Goal: Answer question/provide support: Share knowledge or assist other users

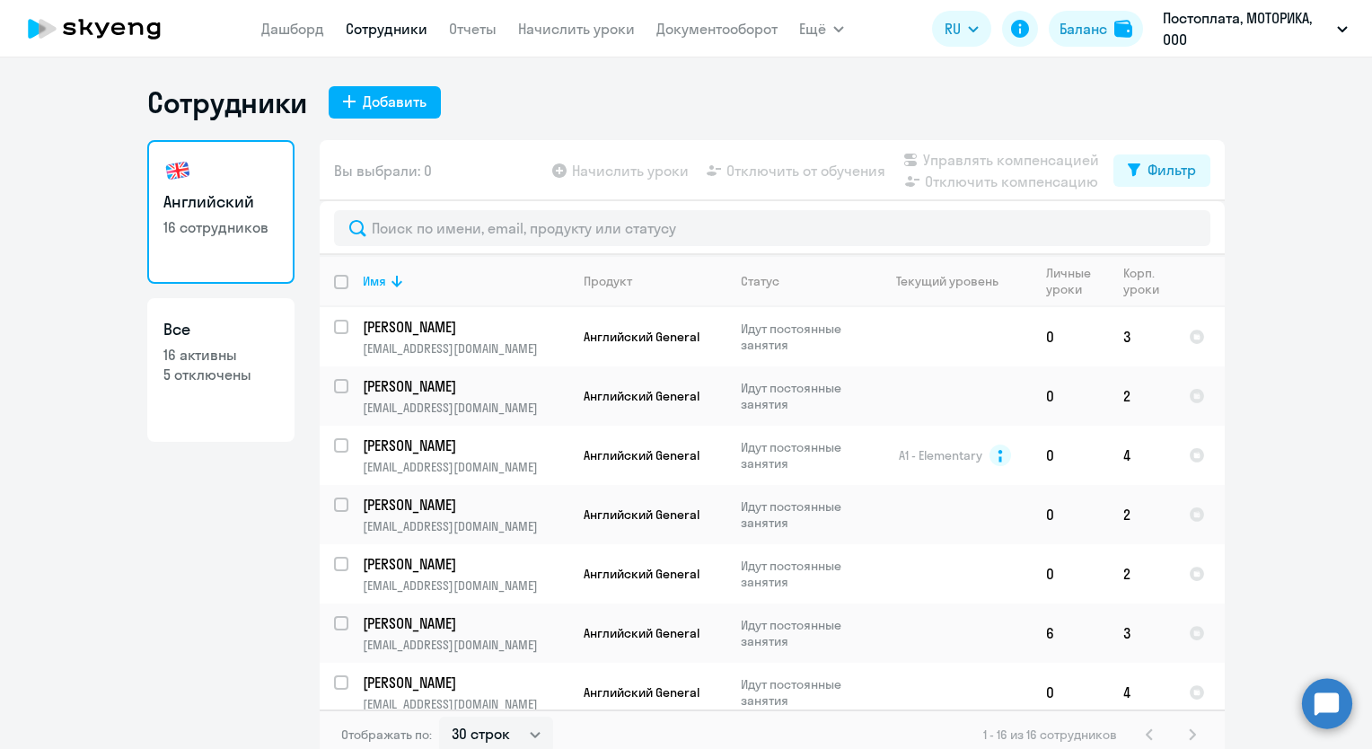
select select "30"
click at [1345, 696] on circle at bounding box center [1327, 703] width 50 height 50
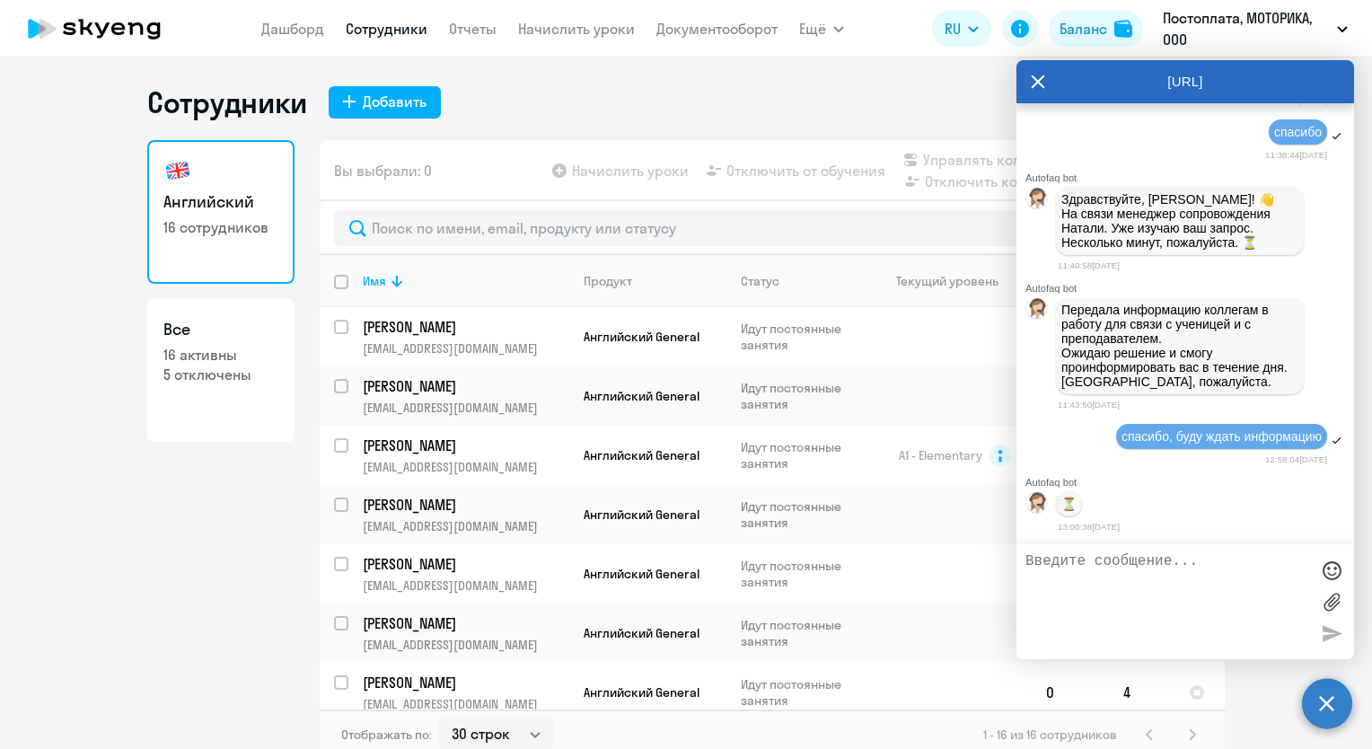
scroll to position [41256, 0]
click at [1210, 575] on textarea at bounding box center [1167, 601] width 284 height 97
click at [1210, 576] on textarea at bounding box center [1167, 601] width 284 height 97
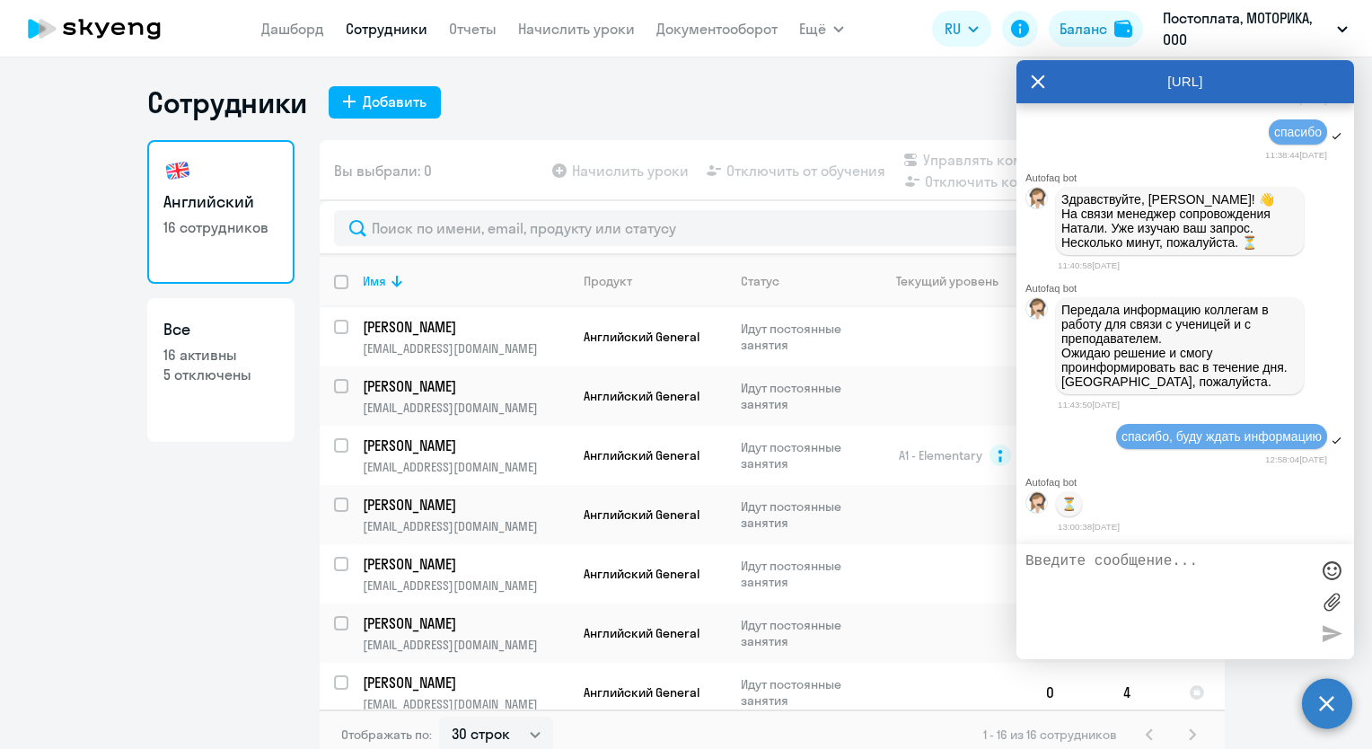
click at [1210, 576] on textarea at bounding box center [1167, 601] width 284 height 97
type textarea "добрый день, удалось ли связаться с сотрудником?"
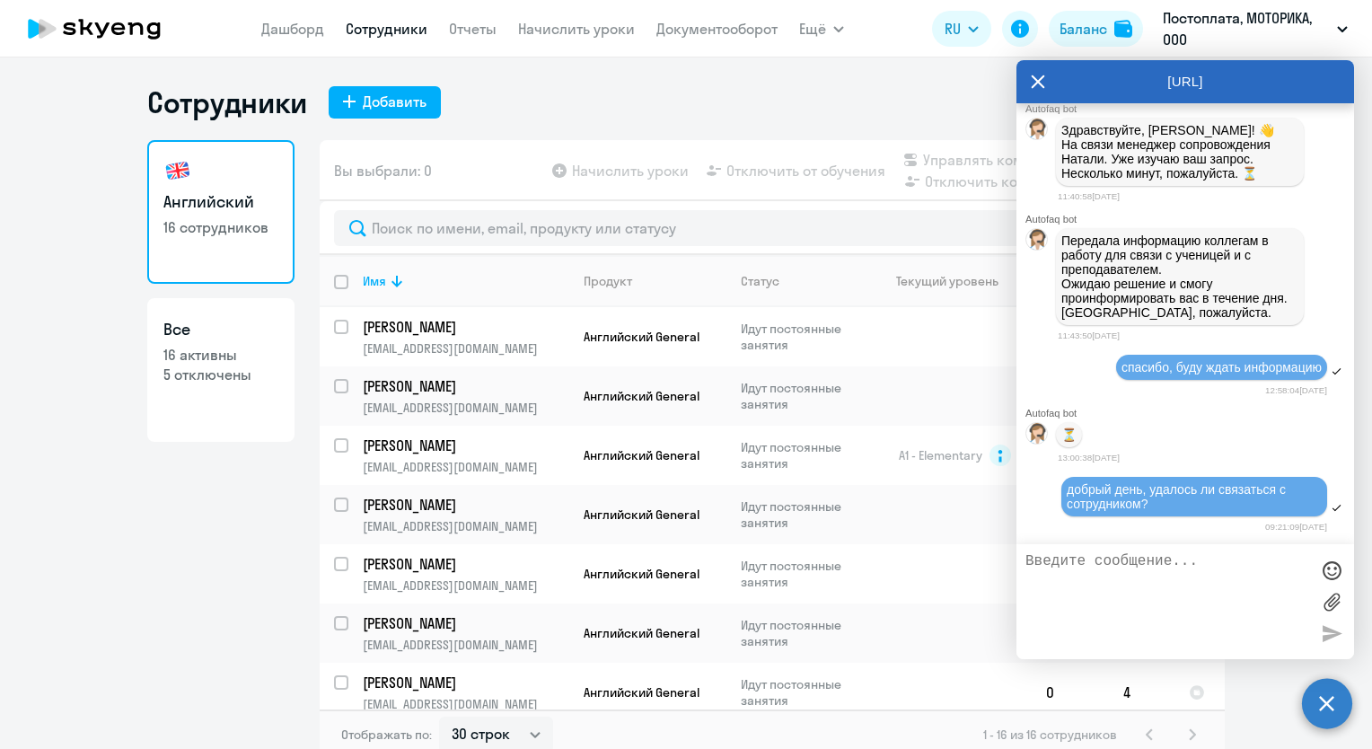
click at [1228, 566] on textarea at bounding box center [1167, 601] width 284 height 97
click at [1228, 573] on textarea at bounding box center [1167, 601] width 284 height 97
click at [1223, 482] on span "добрый день, удалось ли связаться с сотрудником?" at bounding box center [1178, 496] width 223 height 29
click at [1231, 491] on span "добрый день, удалось ли связаться с сотрудником?" at bounding box center [1178, 496] width 223 height 29
click at [1144, 590] on textarea at bounding box center [1167, 601] width 284 height 97
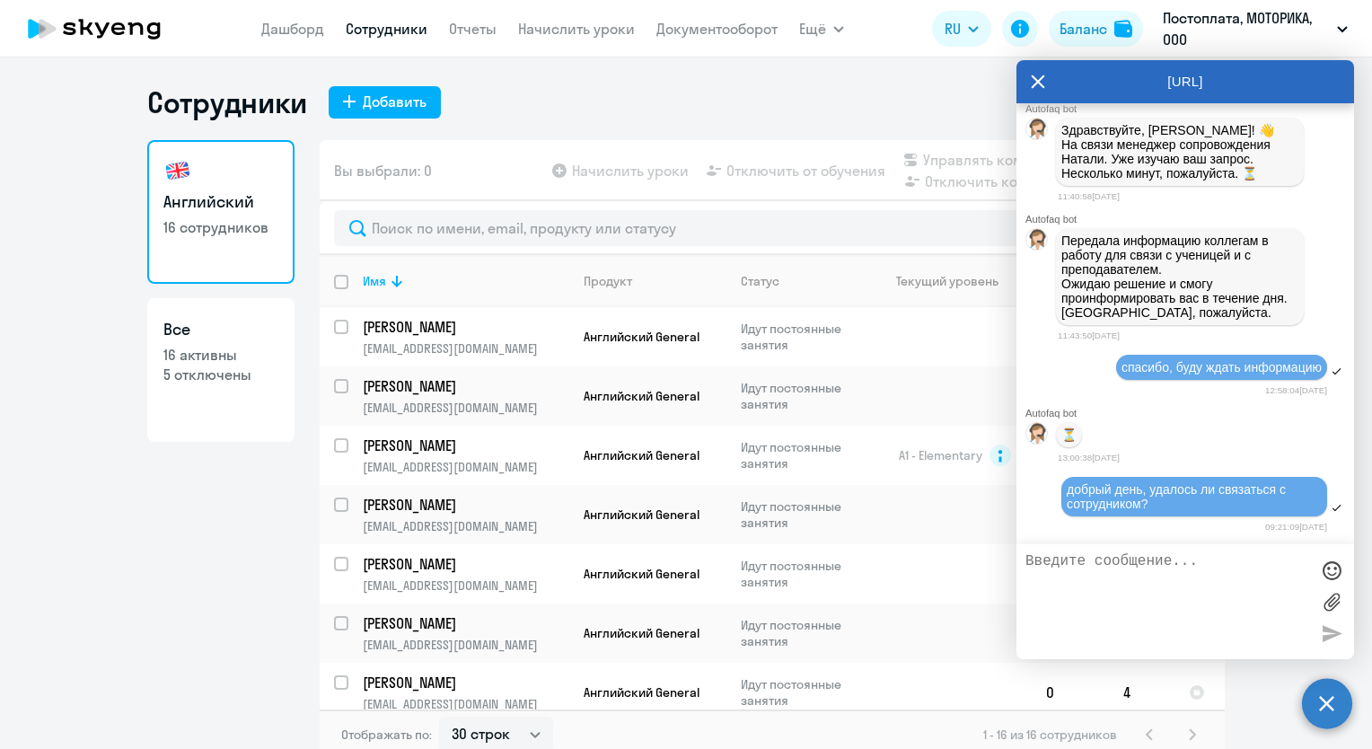
click at [1239, 584] on textarea at bounding box center [1167, 601] width 284 height 97
click at [1190, 577] on textarea at bounding box center [1167, 601] width 284 height 97
type textarea "и с преподавателем? в течение дня не было информации"
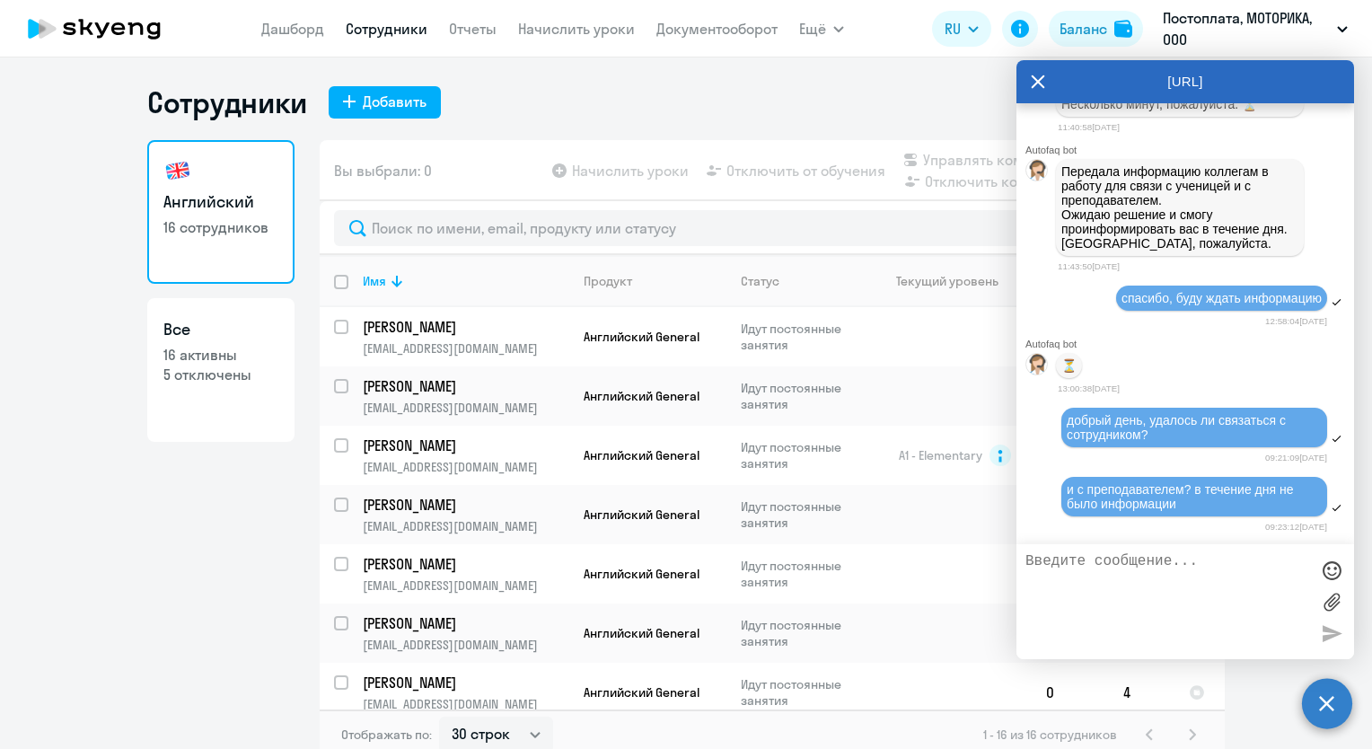
click at [601, 92] on div "Сотрудники Добавить" at bounding box center [685, 102] width 1077 height 36
drag, startPoint x: 1035, startPoint y: 82, endPoint x: 1097, endPoint y: 59, distance: 65.9
click at [1035, 82] on icon at bounding box center [1038, 81] width 14 height 43
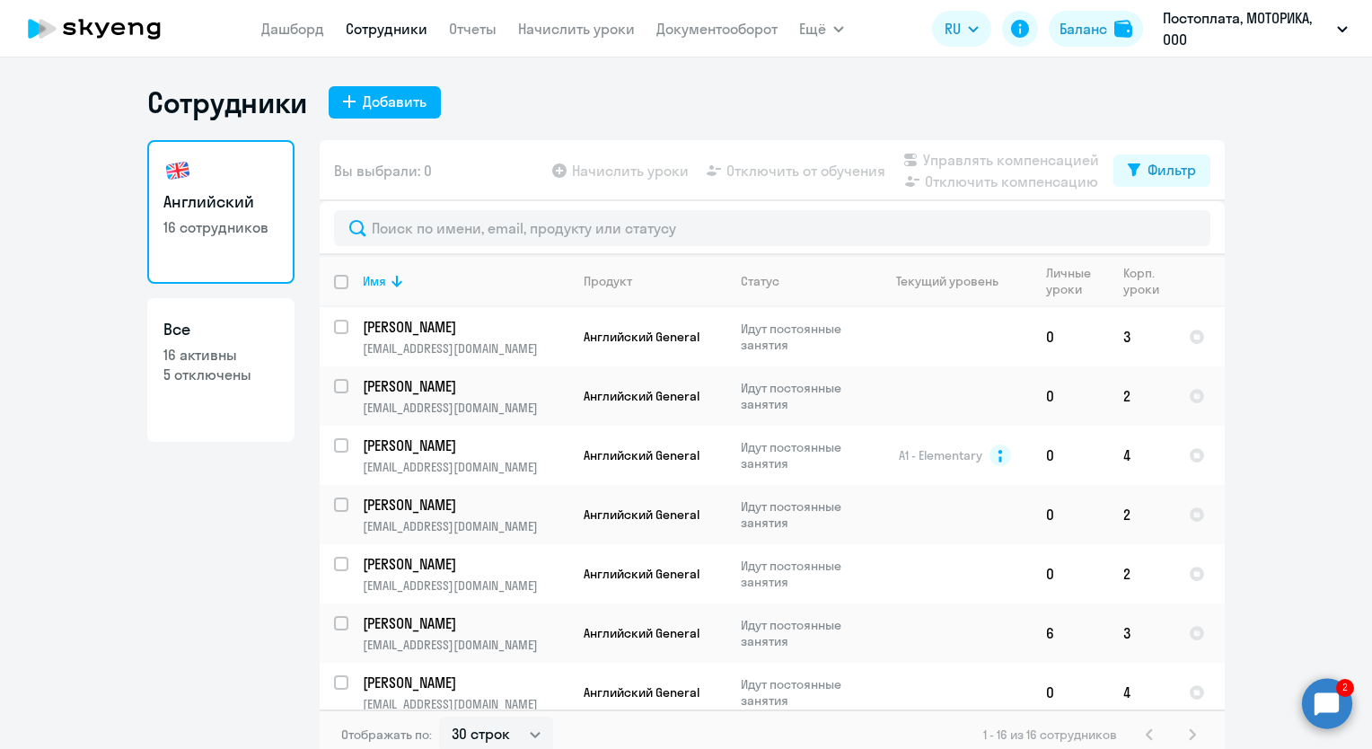
click at [1334, 707] on circle at bounding box center [1327, 703] width 50 height 50
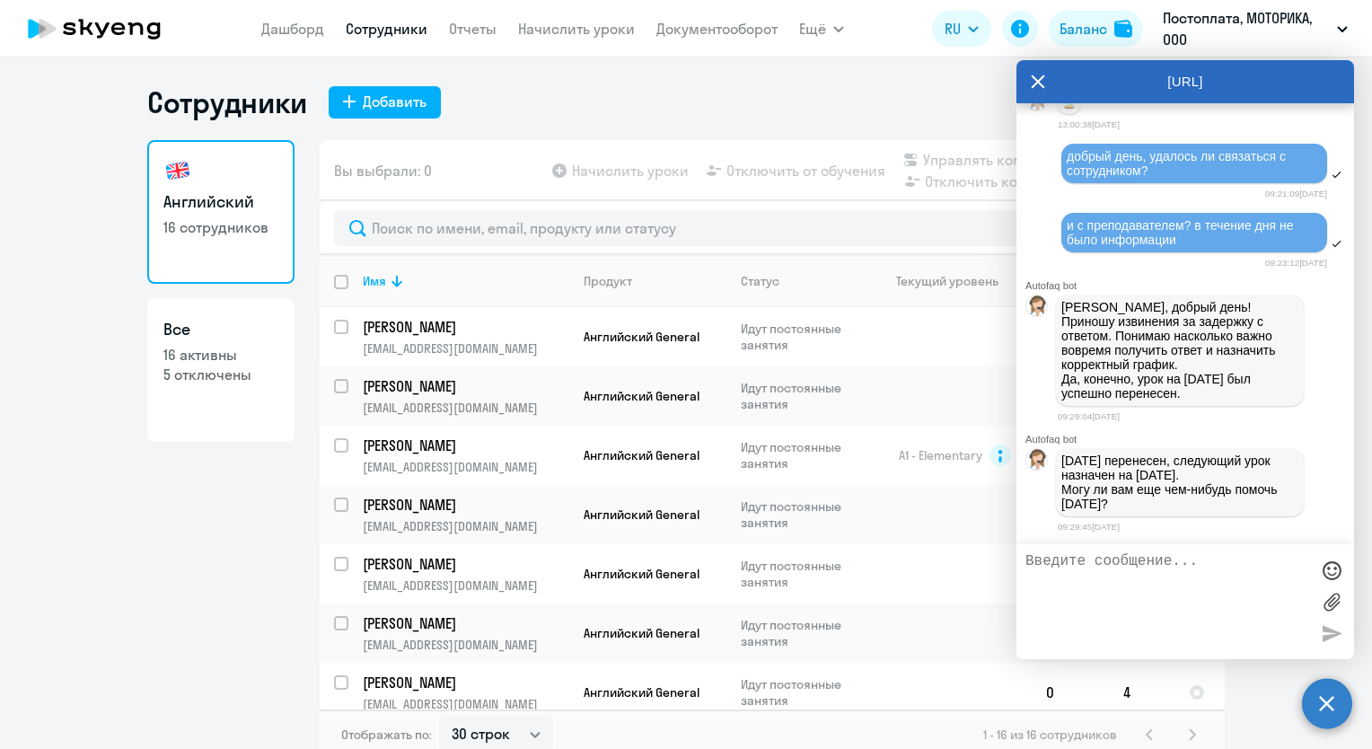
scroll to position [41671, 0]
click at [1187, 583] on textarea at bounding box center [1167, 601] width 284 height 97
type textarea "спасибо большое!"
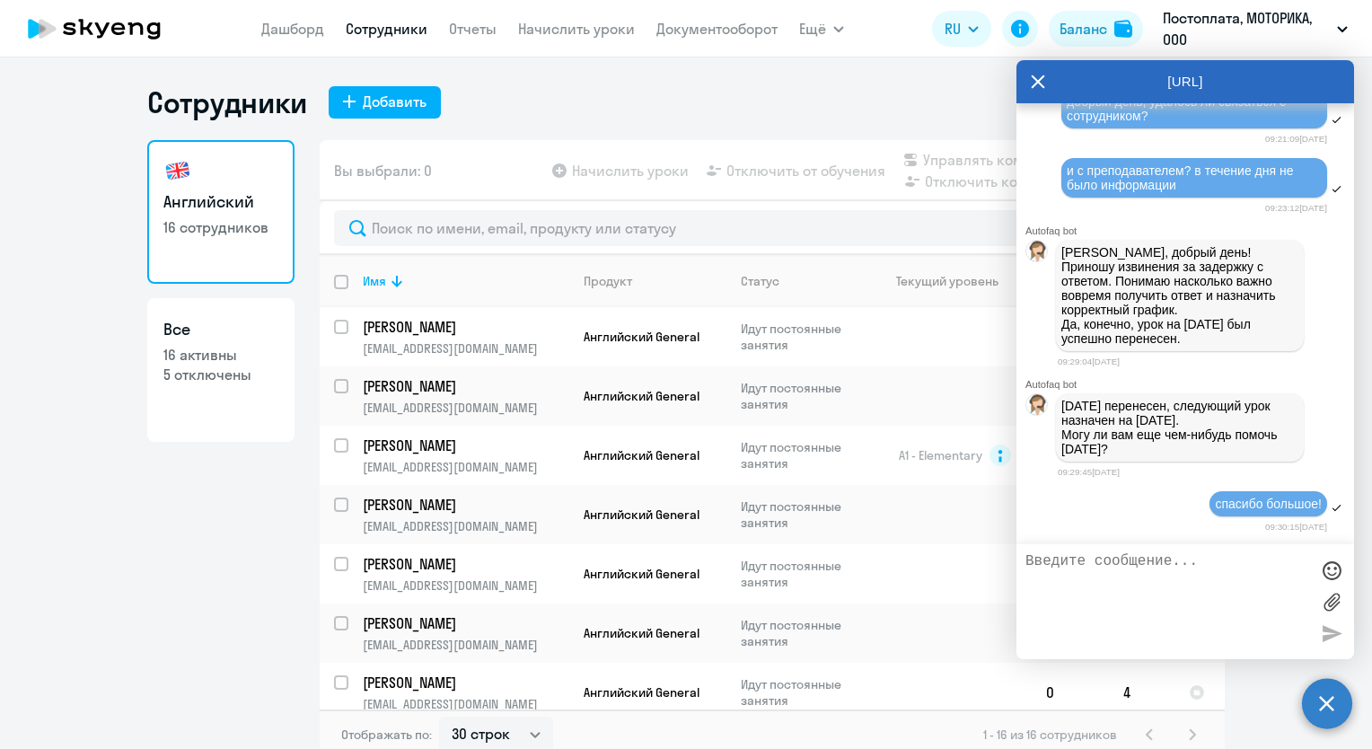
scroll to position [41813, 0]
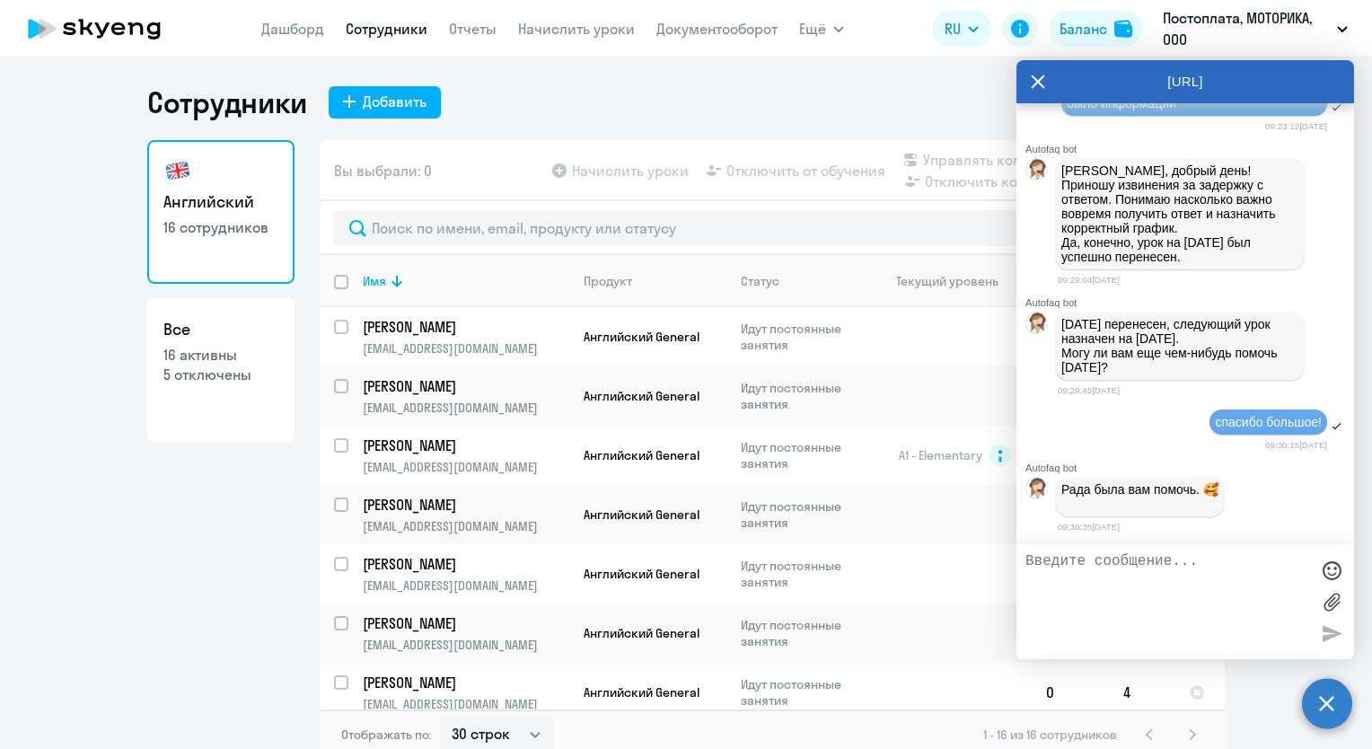
click at [230, 498] on div "Английский 16 сотрудников Все 16 активны 5 отключены" at bounding box center [220, 444] width 147 height 609
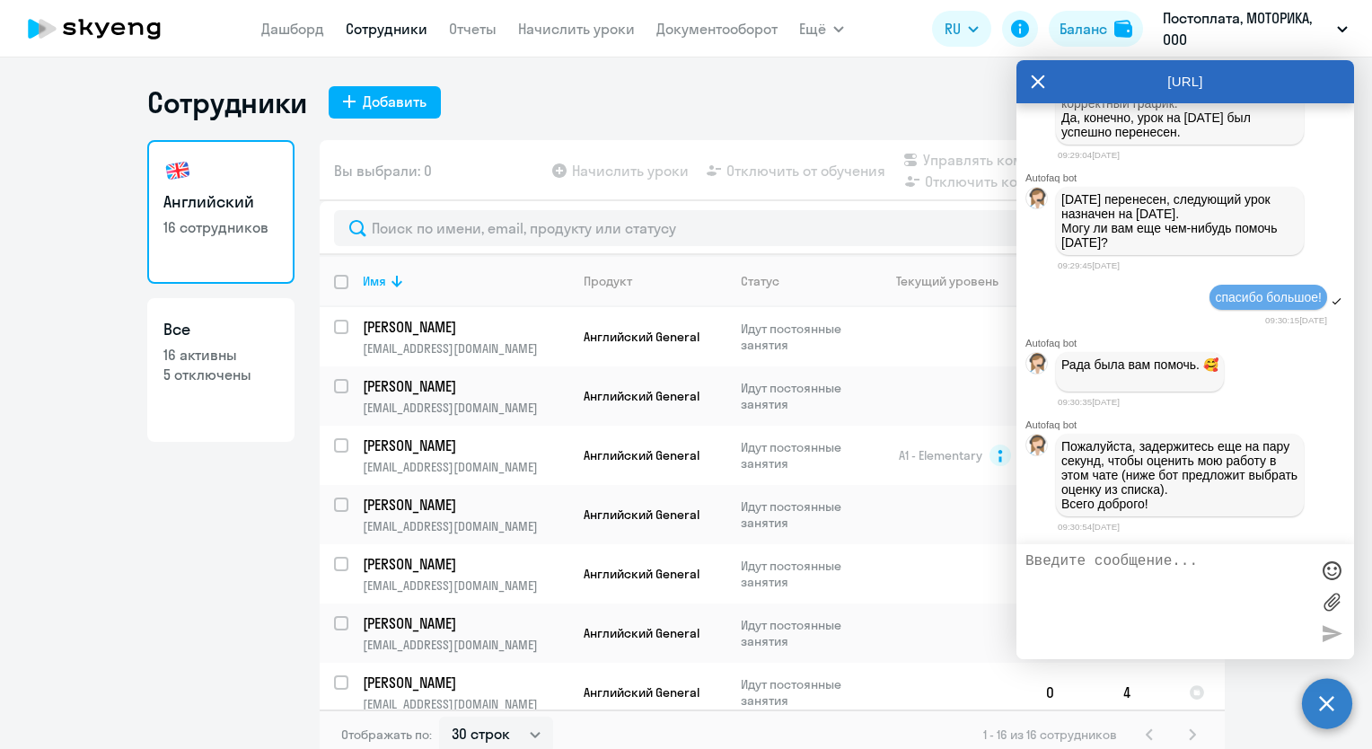
scroll to position [41957, 0]
click at [1041, 79] on icon at bounding box center [1038, 81] width 14 height 43
